Goal: Task Accomplishment & Management: Use online tool/utility

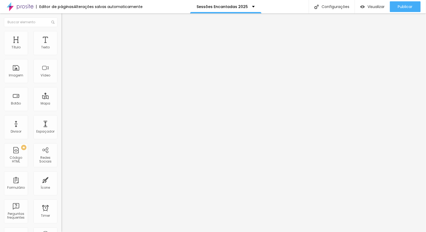
click at [61, 46] on span "Trocar imagem" at bounding box center [75, 43] width 29 height 5
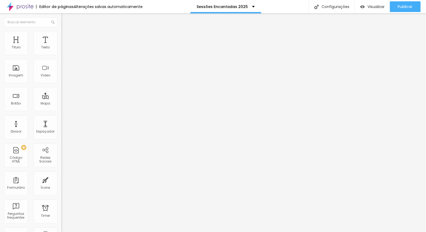
click at [61, 46] on span "Trocar imagem" at bounding box center [75, 43] width 29 height 5
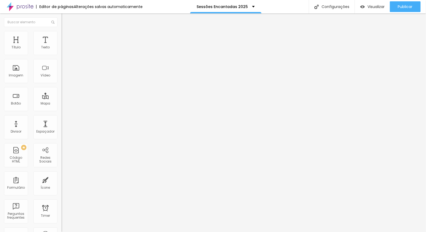
click at [61, 34] on img at bounding box center [63, 33] width 5 height 5
type input "73"
type input "72"
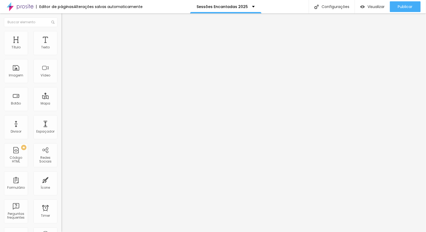
type input "63"
type input "57"
type input "56"
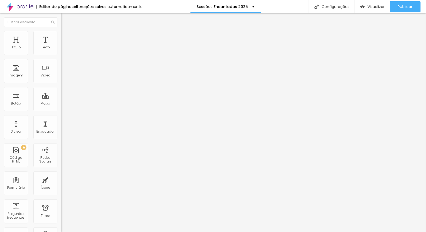
type input "56"
type input "55"
type input "54"
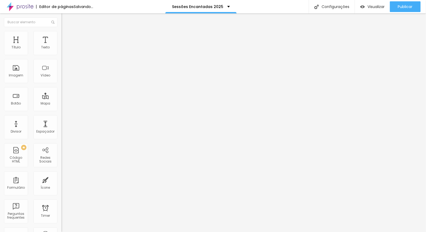
type input "52"
type input "51"
type input "50"
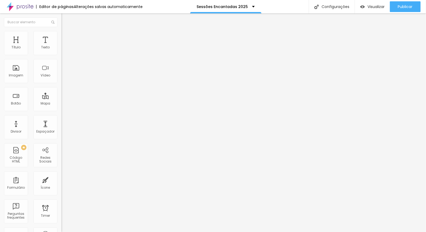
type input "50"
type input "48"
type input "47"
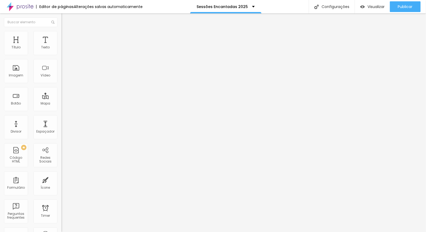
type input "46"
type input "45"
type input "44"
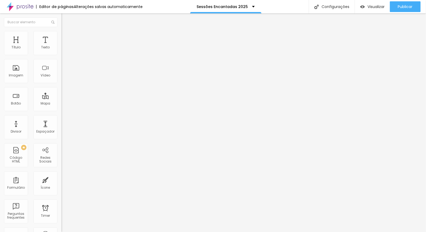
type input "44"
type input "45"
drag, startPoint x: 37, startPoint y: 52, endPoint x: 28, endPoint y: 51, distance: 9.1
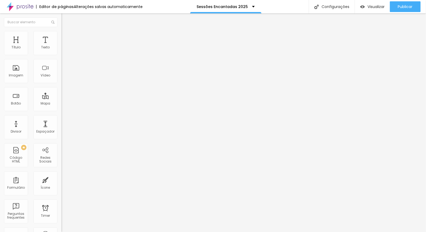
click at [61, 98] on input "range" at bounding box center [78, 100] width 34 height 4
type input "73"
type input "71"
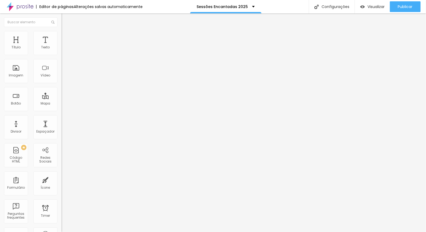
type input "69"
type input "68"
type input "67"
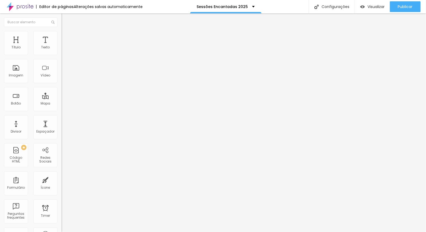
type input "67"
type input "66"
type input "65"
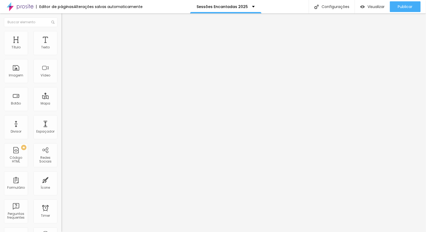
type input "63"
type input "59"
type input "58"
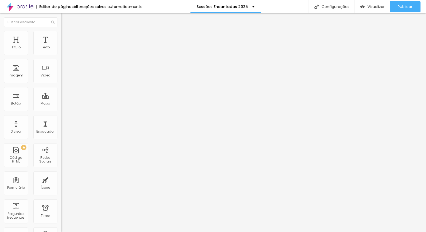
type input "58"
type input "55"
type input "53"
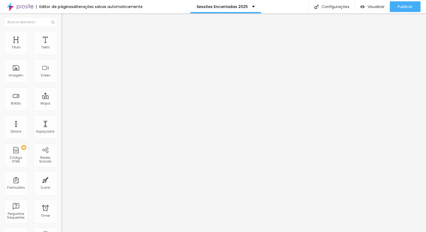
type input "51"
type input "49"
type input "50"
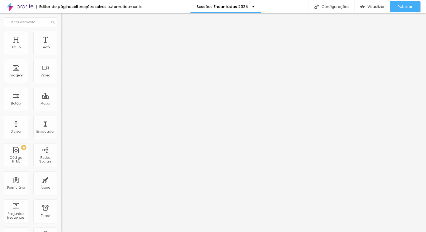
type input "50"
type input "51"
type input "53"
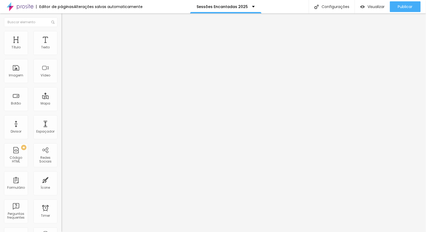
type input "54"
type input "53"
type input "39"
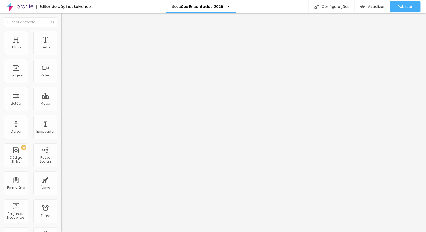
type input "39"
type input "16"
type input "11"
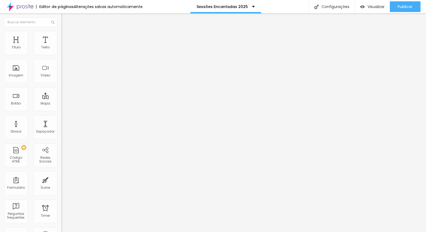
type input "10"
type input "11"
type input "12"
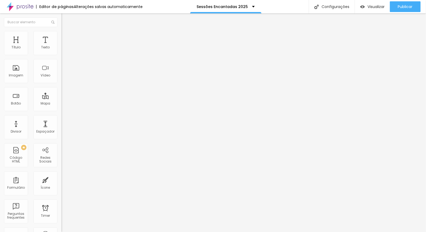
type input "12"
drag, startPoint x: 36, startPoint y: 62, endPoint x: 17, endPoint y: 62, distance: 19.8
click at [61, 174] on input "range" at bounding box center [78, 176] width 34 height 4
click at [61, 31] on li "Estilo" at bounding box center [91, 28] width 61 height 5
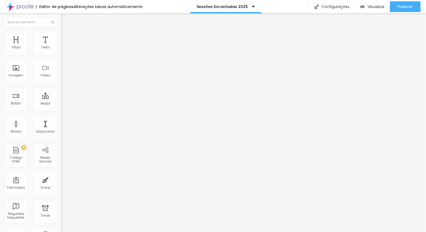
click at [61, 40] on div "Tipografia" at bounding box center [91, 37] width 61 height 3
click at [65, 21] on img "button" at bounding box center [67, 19] width 4 height 4
click at [66, 37] on span "Avançado" at bounding box center [75, 34] width 18 height 5
type input "13"
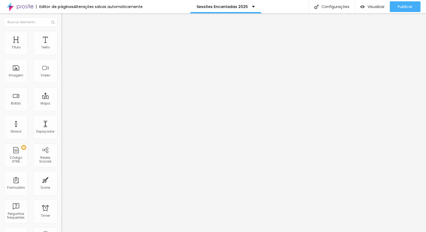
type input "14"
type input "15"
type input "22"
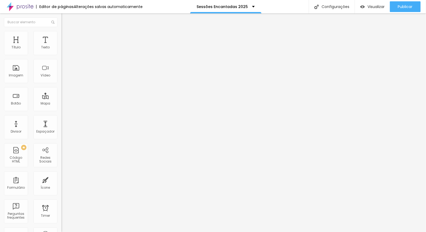
type input "22"
type input "23"
type input "22"
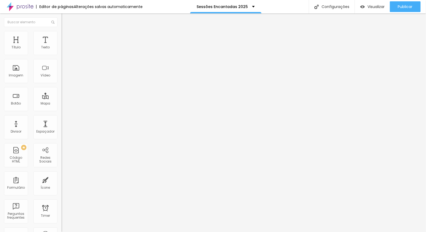
type input "21"
type input "20"
type input "19"
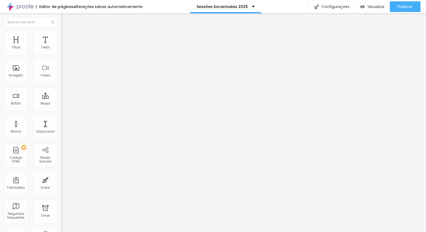
type input "19"
type input "18"
type input "17"
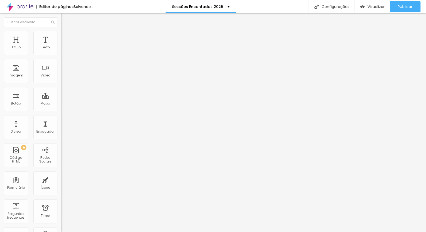
type input "16"
type input "15"
type input "14"
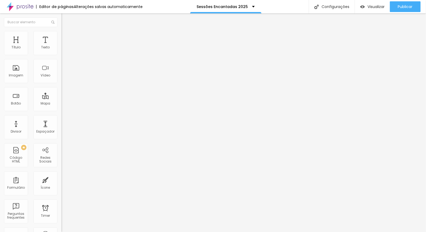
type input "14"
type input "13"
type input "12"
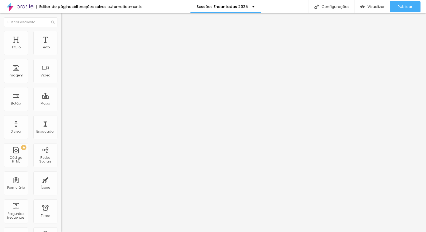
type input "11"
type input "10"
type input "9"
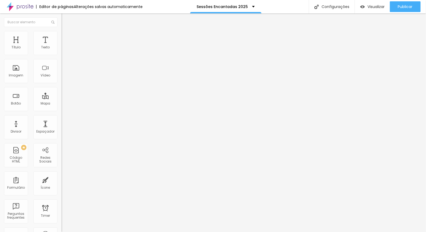
type input "9"
type input "10"
click at [61, 98] on input "range" at bounding box center [78, 100] width 34 height 4
click at [61, 36] on li "Estilo" at bounding box center [91, 33] width 61 height 5
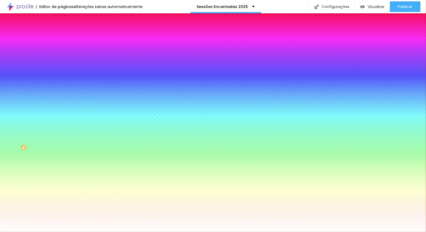
click at [61, 36] on li "Avançado" at bounding box center [91, 38] width 61 height 5
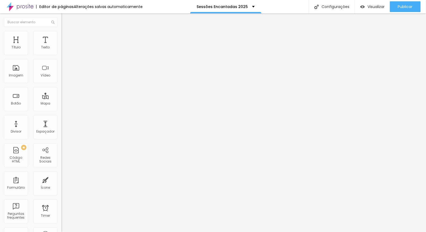
type input "5"
type input "10"
type input "15"
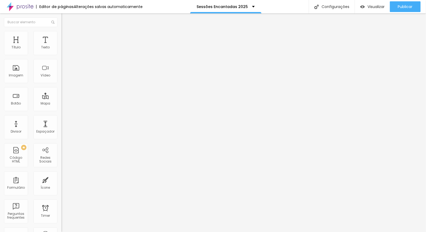
type input "15"
type input "20"
type input "15"
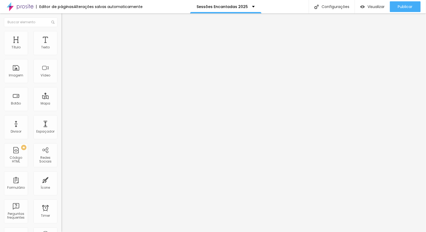
type input "10"
type input "5"
type input "0"
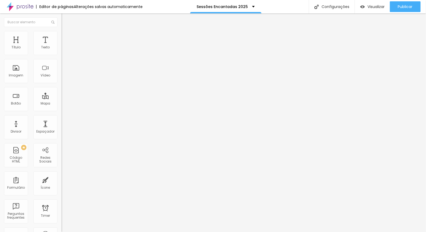
type input "0"
drag, startPoint x: 11, startPoint y: 52, endPoint x: -1, endPoint y: 51, distance: 12.1
click at [61, 104] on input "range" at bounding box center [78, 106] width 34 height 4
drag, startPoint x: 6, startPoint y: 111, endPoint x: 44, endPoint y: 114, distance: 38.3
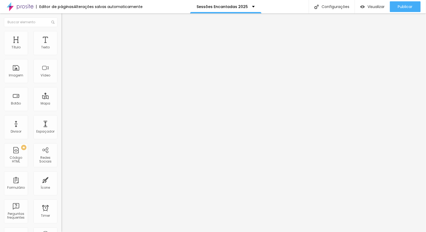
click at [61, 110] on input "[URL][DOMAIN_NAME]" at bounding box center [93, 107] width 64 height 5
paste input "sessao-encantada"
type input "[URL][DOMAIN_NAME]"
paste input "sessao-encantada"
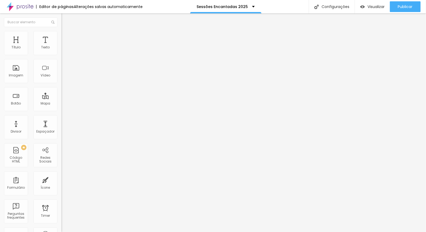
type input "[URL][DOMAIN_NAME]"
paste input "sessao-encantada"
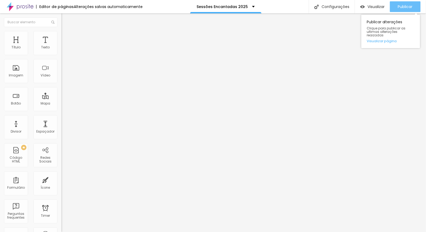
type input "[URL][DOMAIN_NAME]"
click at [411, 7] on span "Publicar" at bounding box center [405, 7] width 15 height 4
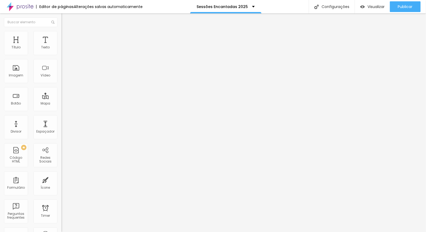
click at [61, 36] on li "Avançado" at bounding box center [91, 38] width 61 height 5
type input "1"
type input "4"
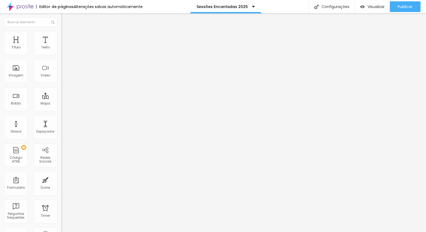
type input "13"
type input "14"
type input "16"
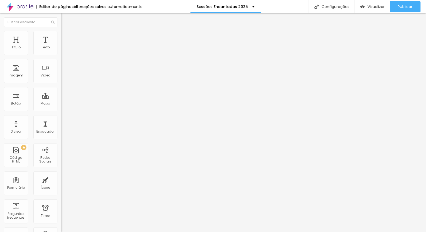
type input "16"
type input "17"
type input "19"
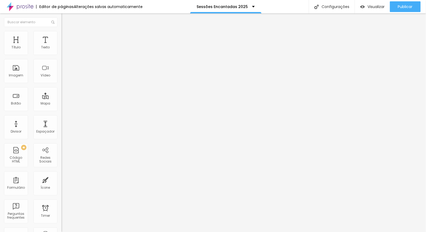
type input "20"
type input "21"
type input "22"
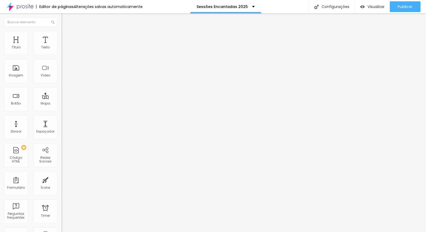
type input "22"
type input "23"
type input "24"
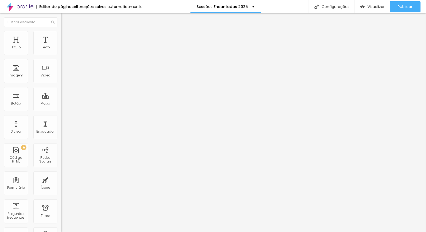
type input "25"
type input "26"
type input "27"
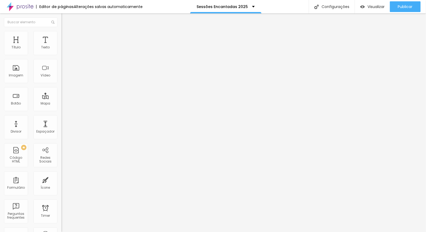
type input "27"
type input "28"
type input "29"
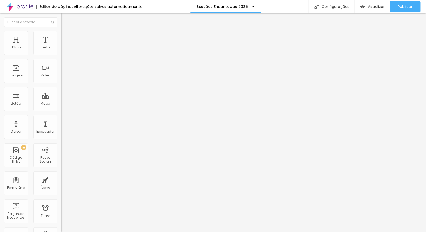
type input "30"
type input "31"
type input "32"
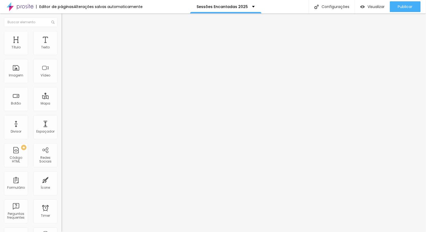
type input "32"
type input "33"
type input "34"
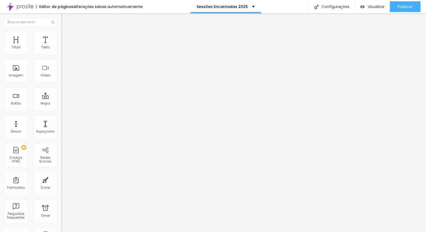
type input "47"
type input "51"
type input "55"
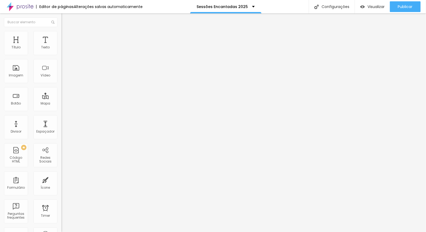
type input "55"
type input "58"
type input "62"
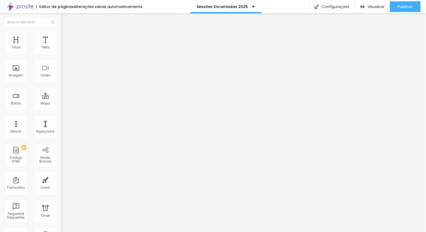
type input "65"
type input "68"
type input "73"
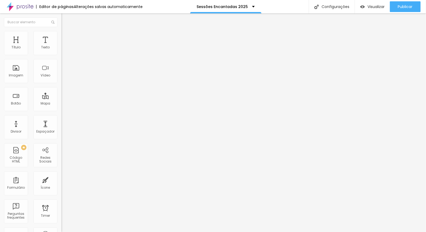
type input "73"
type input "75"
type input "78"
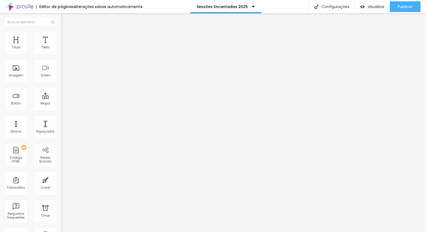
type input "80"
type input "82"
type input "84"
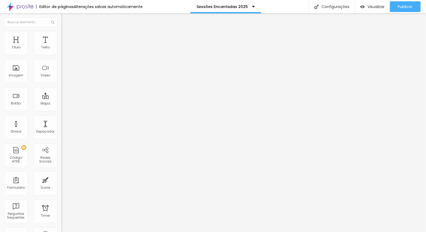
type input "84"
type input "86"
type input "87"
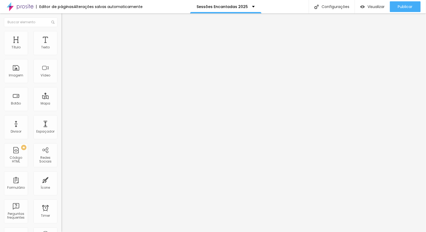
type input "89"
type input "90"
type input "91"
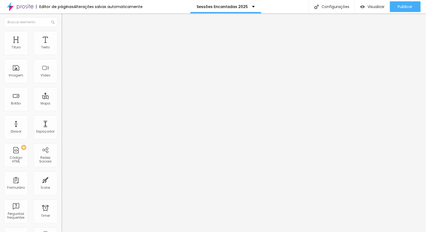
type input "91"
type input "92"
type input "93"
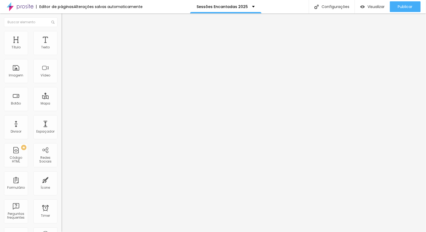
type input "96"
type input "100"
drag, startPoint x: 12, startPoint y: 53, endPoint x: 50, endPoint y: 53, distance: 37.7
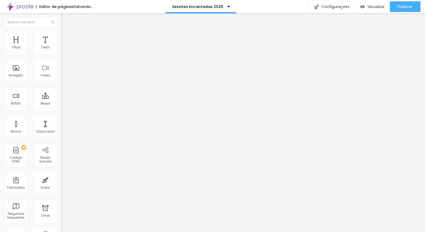
type input "100"
click at [61, 104] on input "range" at bounding box center [78, 106] width 34 height 4
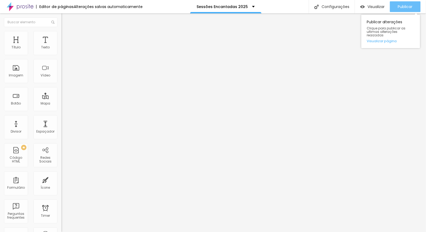
click at [407, 7] on span "Publicar" at bounding box center [405, 7] width 15 height 4
click at [412, 2] on div "Publicar" at bounding box center [405, 6] width 15 height 11
click at [401, 7] on span "Publicar" at bounding box center [405, 7] width 15 height 4
